Goal: Task Accomplishment & Management: Manage account settings

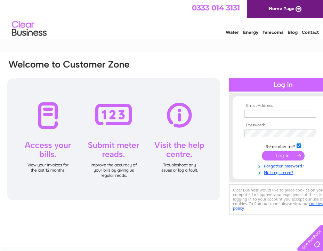
click at [266, 117] on input "text" at bounding box center [280, 114] width 72 height 8
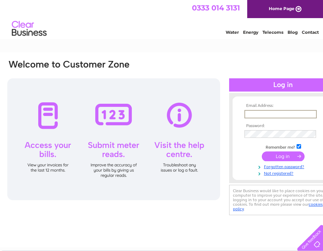
click at [290, 116] on input "text" at bounding box center [280, 114] width 72 height 8
paste input "stephanie.innes2@nhs.scot"
type input "stephanie.innes2@nhs.scot"
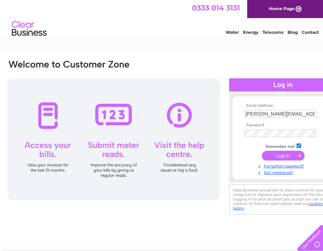
click at [285, 155] on input "submit" at bounding box center [283, 156] width 43 height 10
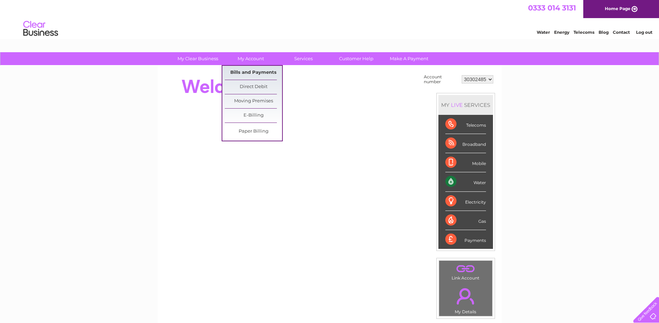
click at [240, 70] on link "Bills and Payments" at bounding box center [253, 73] width 57 height 14
click at [255, 74] on link "Bills and Payments" at bounding box center [253, 73] width 57 height 14
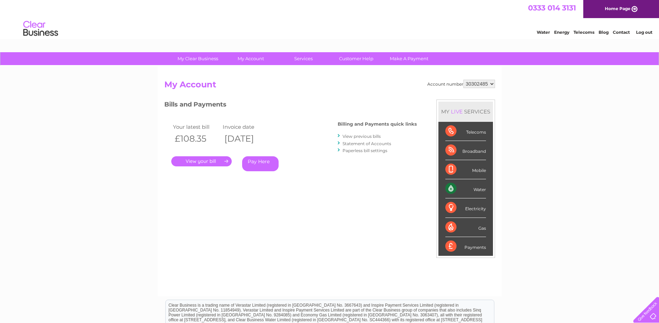
click at [204, 160] on link "." at bounding box center [201, 161] width 60 height 10
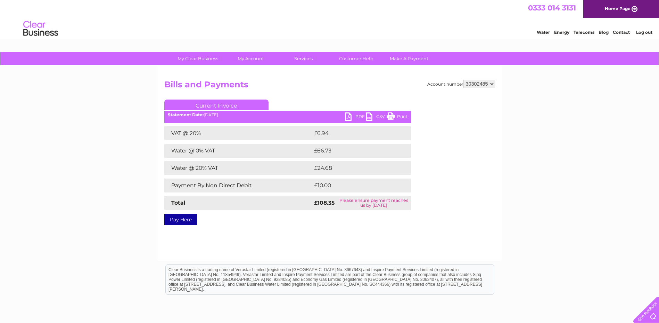
click at [353, 117] on link "PDF" at bounding box center [355, 117] width 21 height 10
click at [349, 114] on link "PDF" at bounding box center [355, 117] width 21 height 10
